Goal: Task Accomplishment & Management: Manage account settings

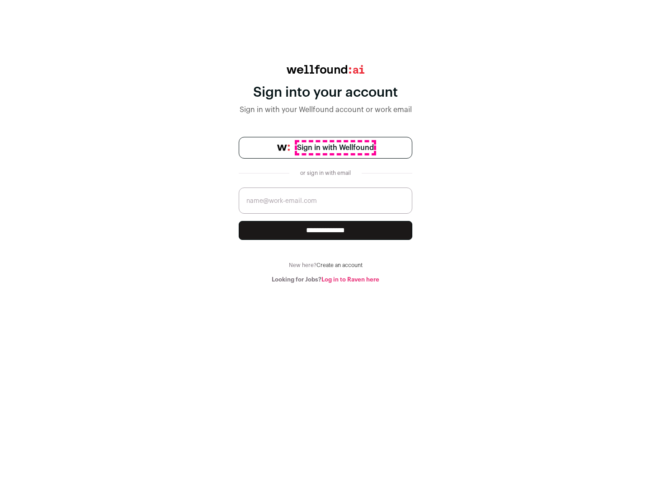
click at [335, 148] on span "Sign in with Wellfound" at bounding box center [335, 147] width 77 height 11
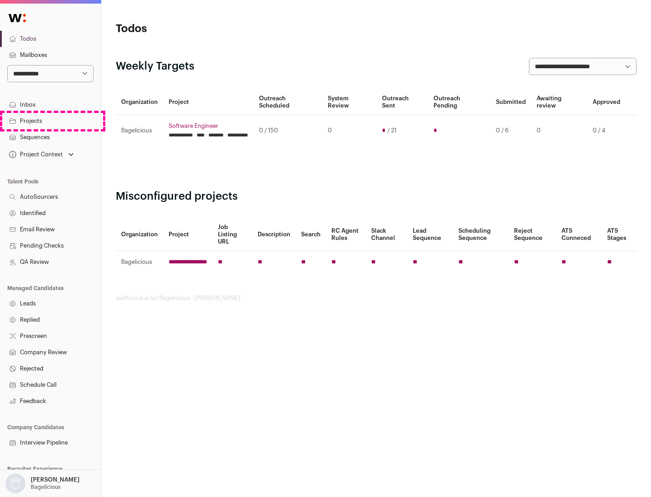
click at [50, 121] on link "Projects" at bounding box center [50, 121] width 101 height 16
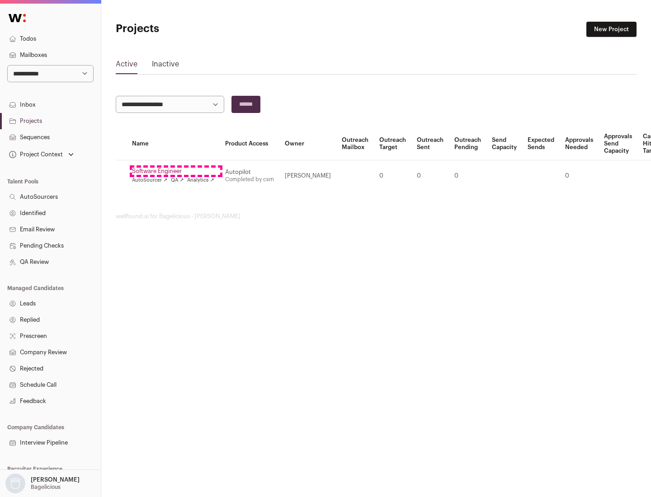
click at [176, 171] on link "Software Engineer" at bounding box center [173, 171] width 82 height 7
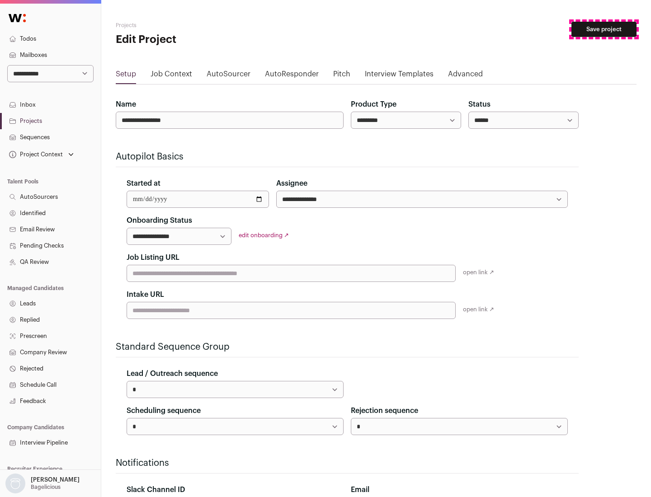
click at [604, 29] on button "Save project" at bounding box center [604, 29] width 65 height 15
